Goal: Information Seeking & Learning: Learn about a topic

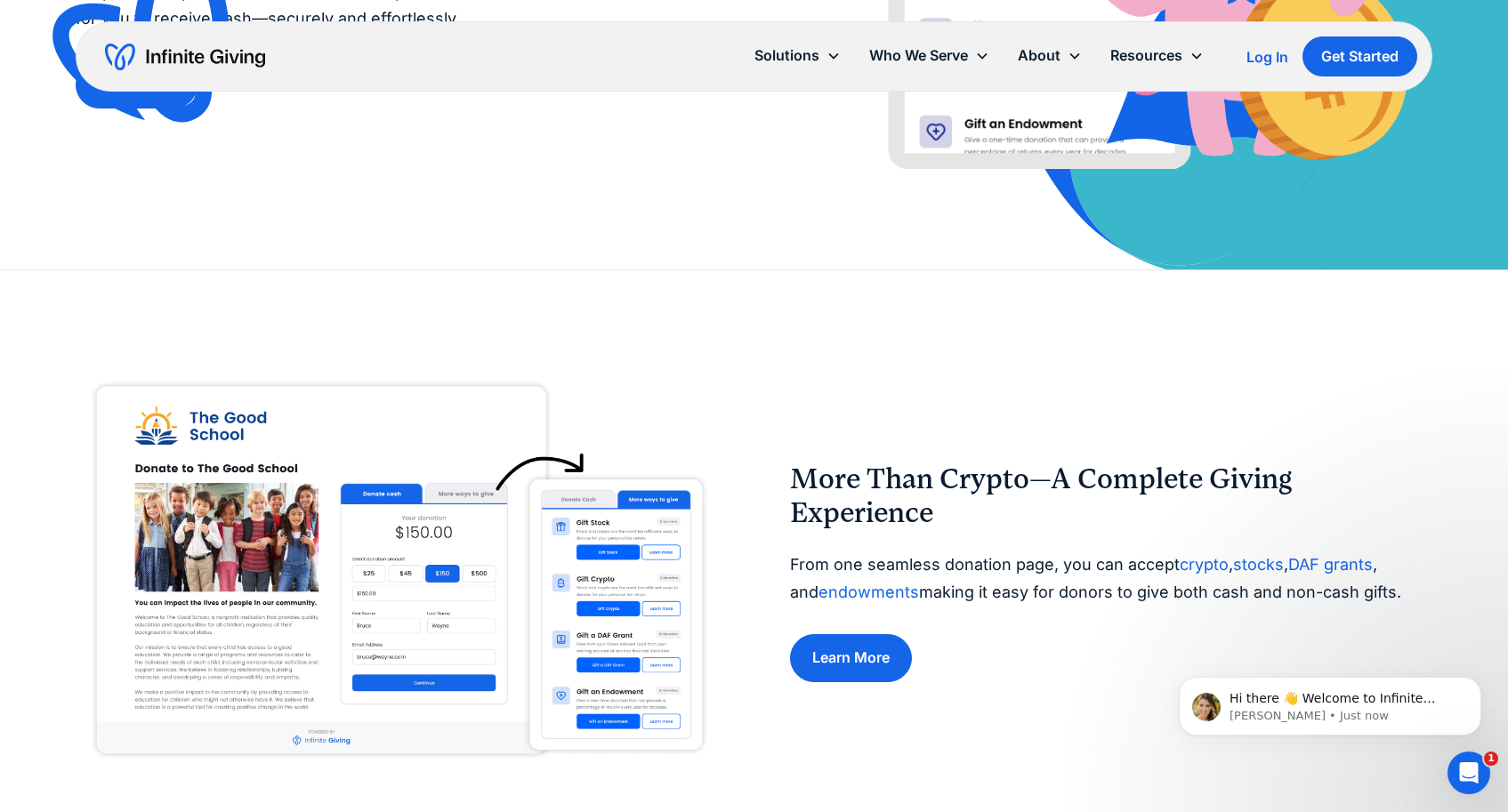
scroll to position [534, 0]
